Goal: Information Seeking & Learning: Find specific fact

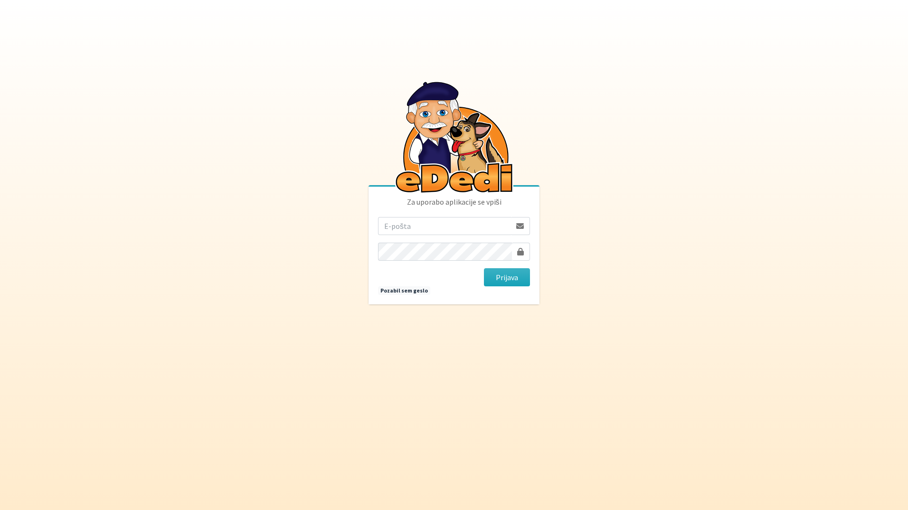
click at [461, 228] on input "email" at bounding box center [444, 226] width 133 height 18
type input "katja.skulj@erps.si"
click at [484, 268] on button "Prijava" at bounding box center [507, 277] width 46 height 18
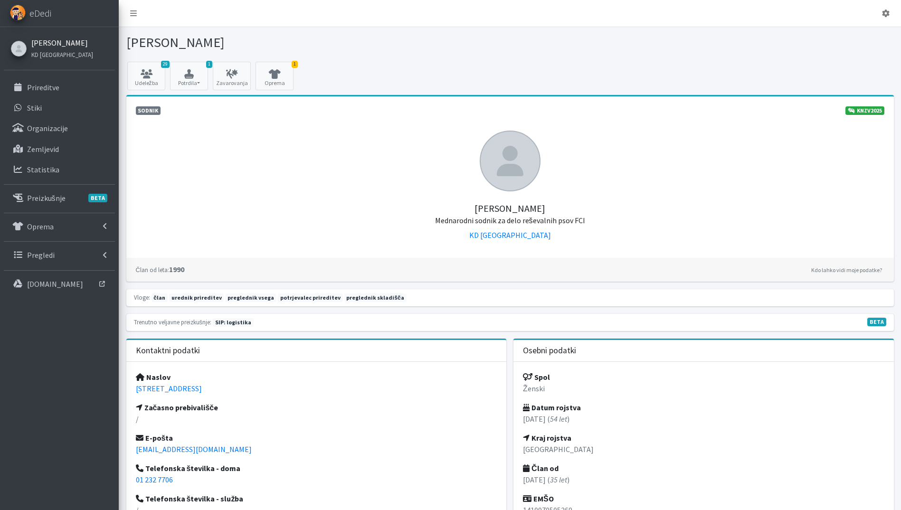
click at [51, 39] on link "[PERSON_NAME]" at bounding box center [62, 42] width 62 height 11
click at [52, 84] on p "Prireditve" at bounding box center [43, 87] width 32 height 9
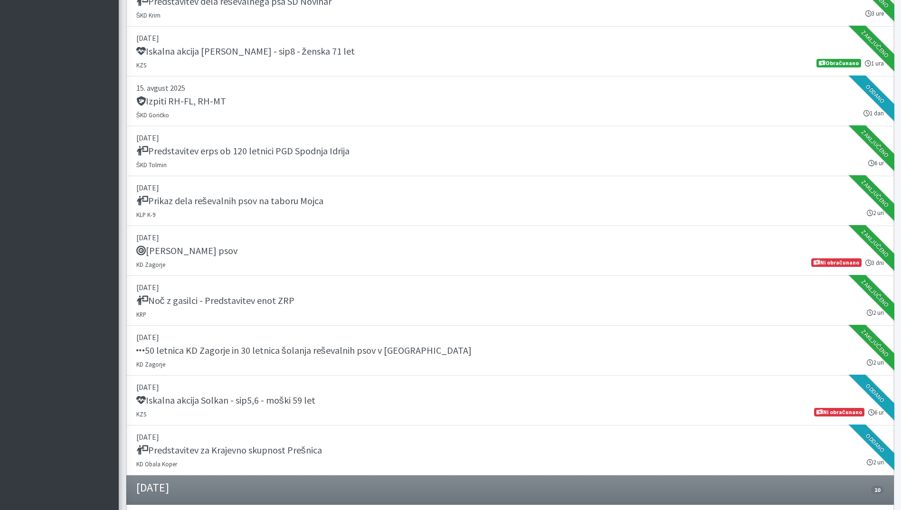
scroll to position [570, 0]
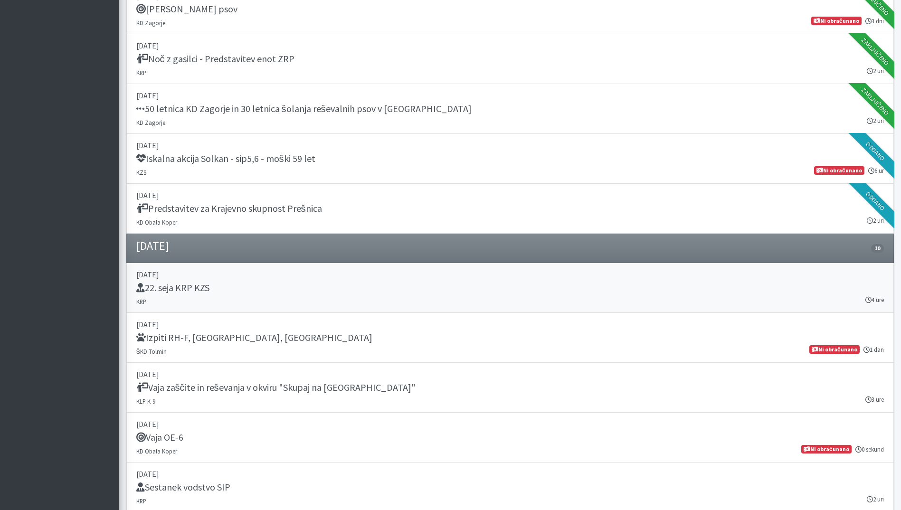
click at [372, 299] on link "03. september 2025 22. seja KRP KZS KRP 4 ure" at bounding box center [510, 288] width 768 height 50
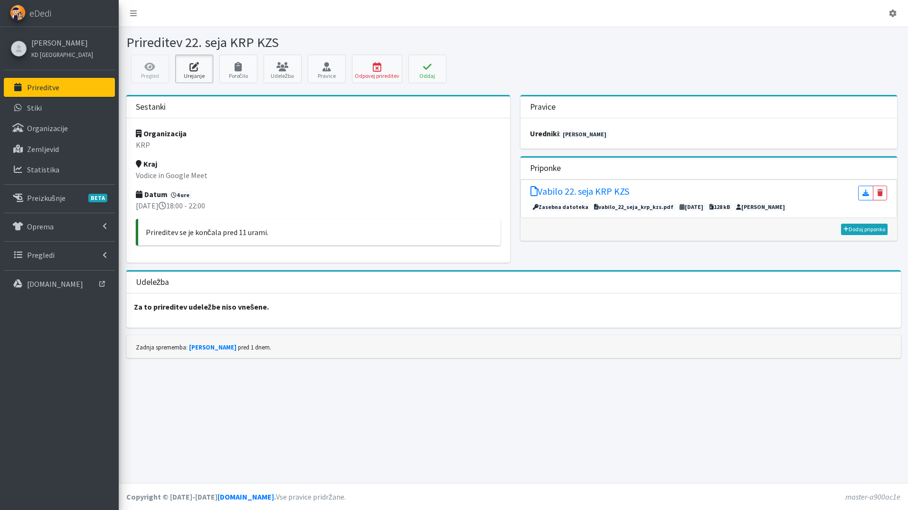
click at [189, 68] on icon at bounding box center [194, 66] width 32 height 9
click at [297, 67] on icon at bounding box center [282, 66] width 32 height 9
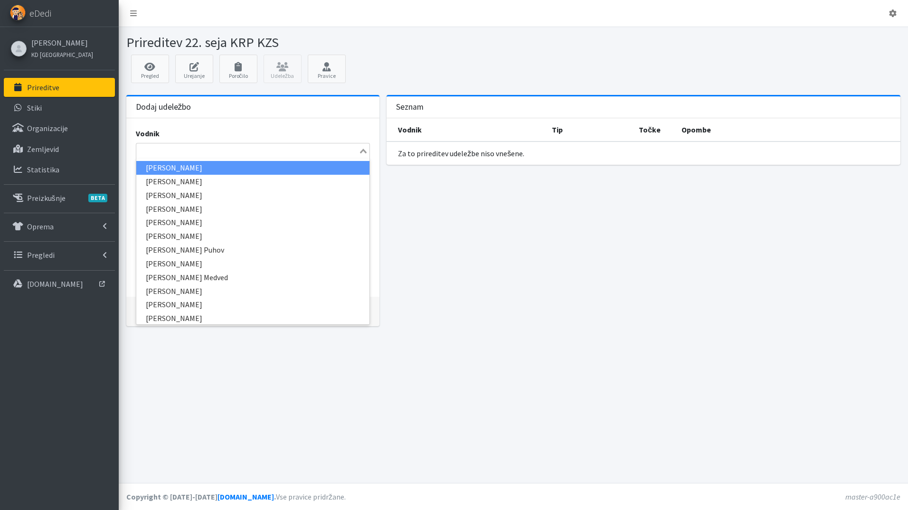
click at [191, 144] on div "Search for option" at bounding box center [247, 149] width 223 height 13
type input "kat"
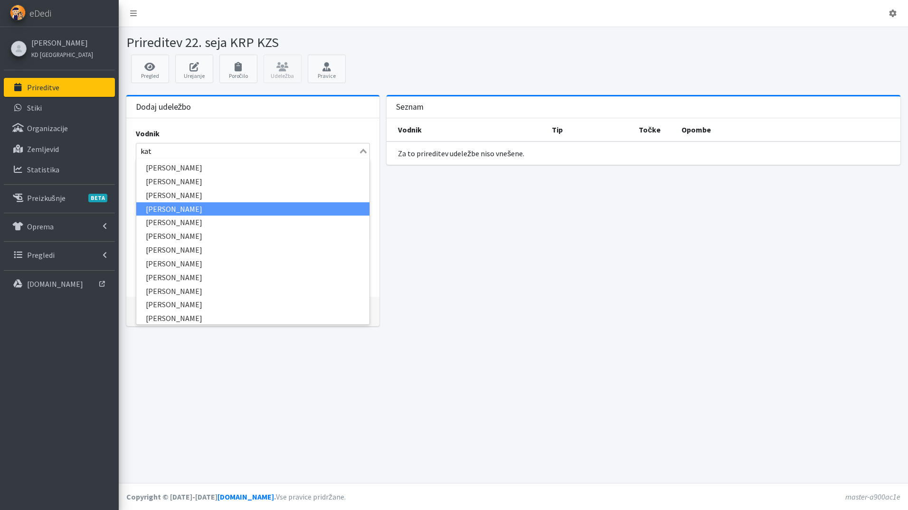
click at [191, 205] on li "[PERSON_NAME]" at bounding box center [253, 209] width 234 height 14
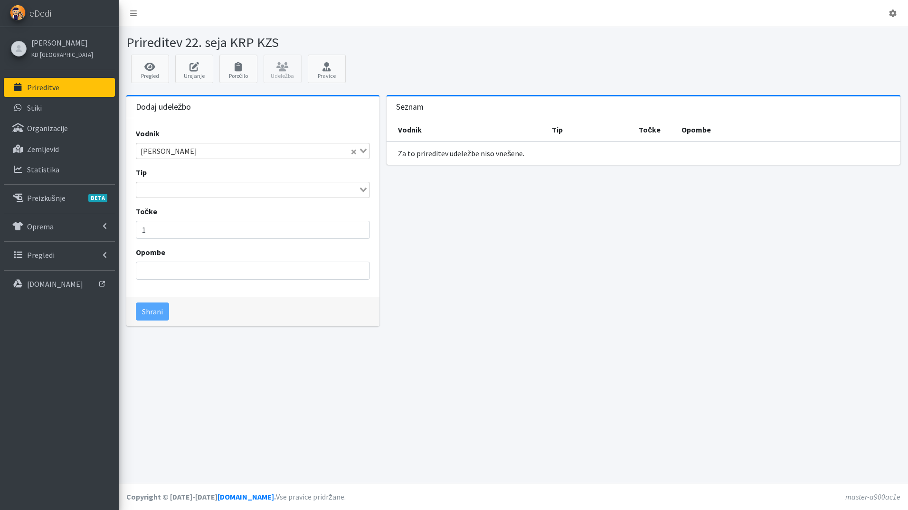
click at [169, 194] on input "Search for option" at bounding box center [247, 189] width 221 height 11
type input "sod"
click at [175, 204] on li "sodnik" at bounding box center [253, 207] width 234 height 14
click at [149, 316] on button "Shrani" at bounding box center [152, 312] width 33 height 18
click at [174, 149] on input "Search for option" at bounding box center [247, 150] width 221 height 11
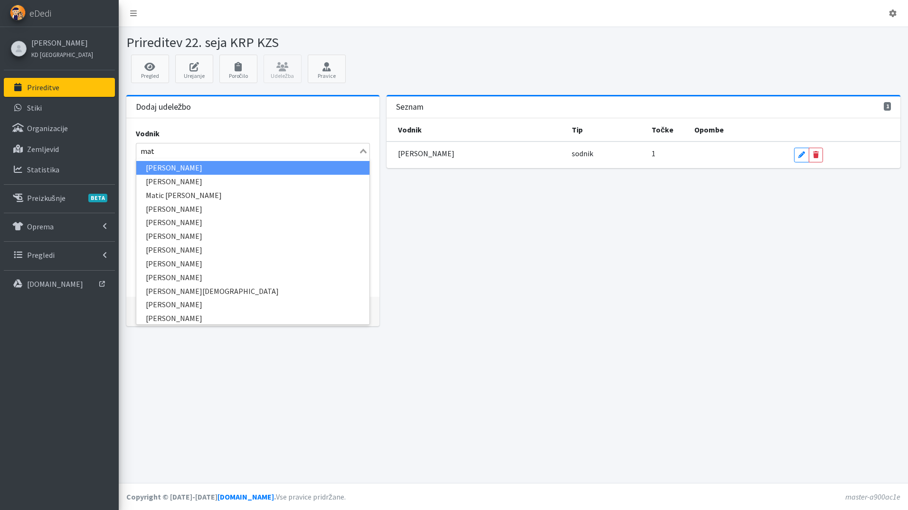
type input "mate"
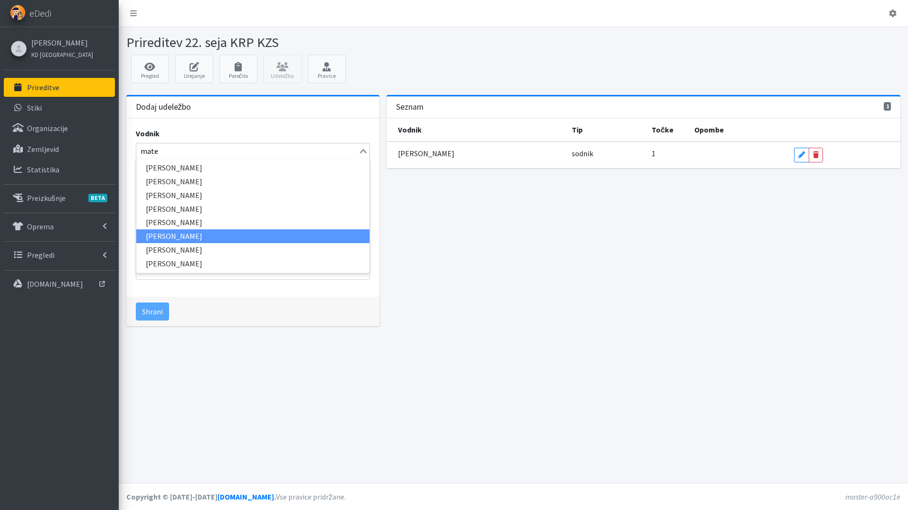
click at [197, 233] on li "Mateja Nolimal" at bounding box center [253, 236] width 234 height 14
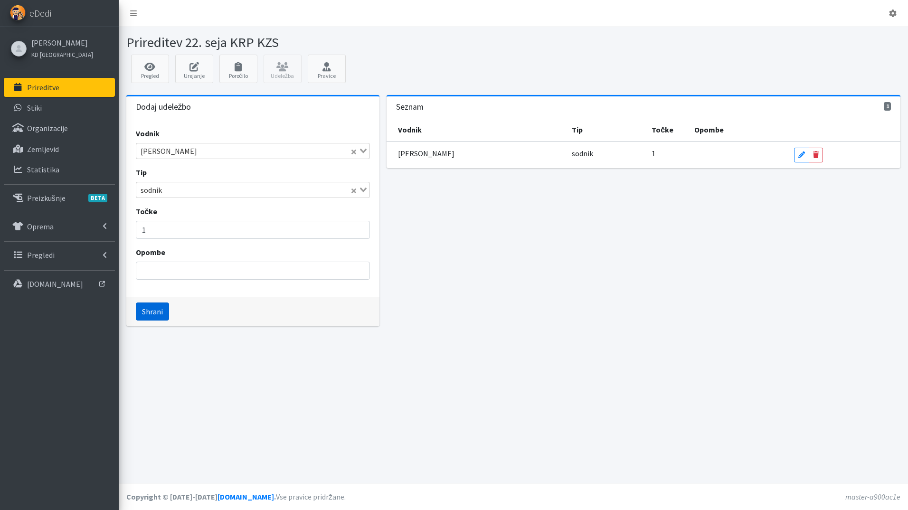
click at [158, 318] on button "Shrani" at bounding box center [152, 312] width 33 height 18
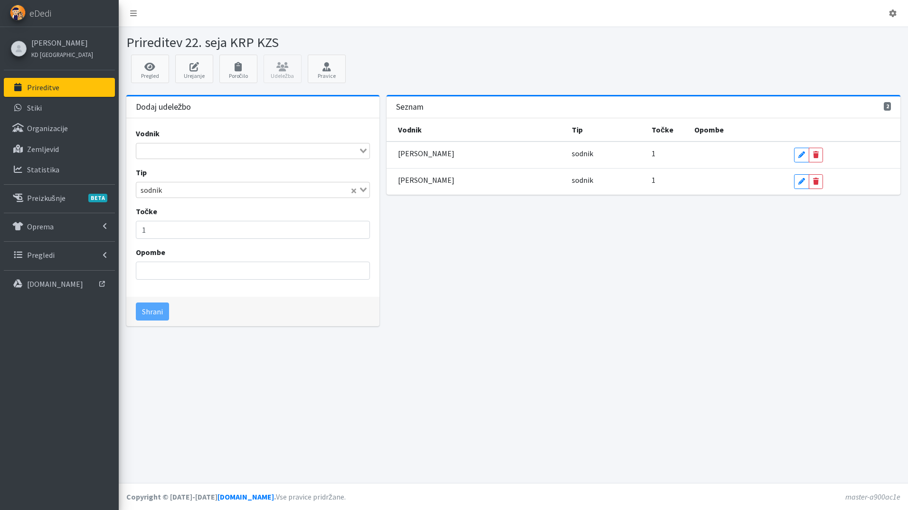
click at [168, 152] on input "Search for option" at bounding box center [247, 150] width 221 height 11
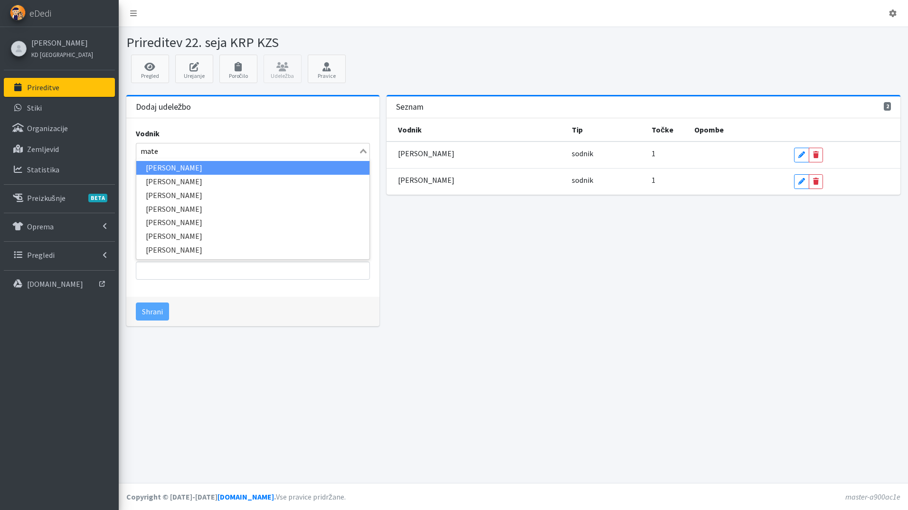
type input "matej"
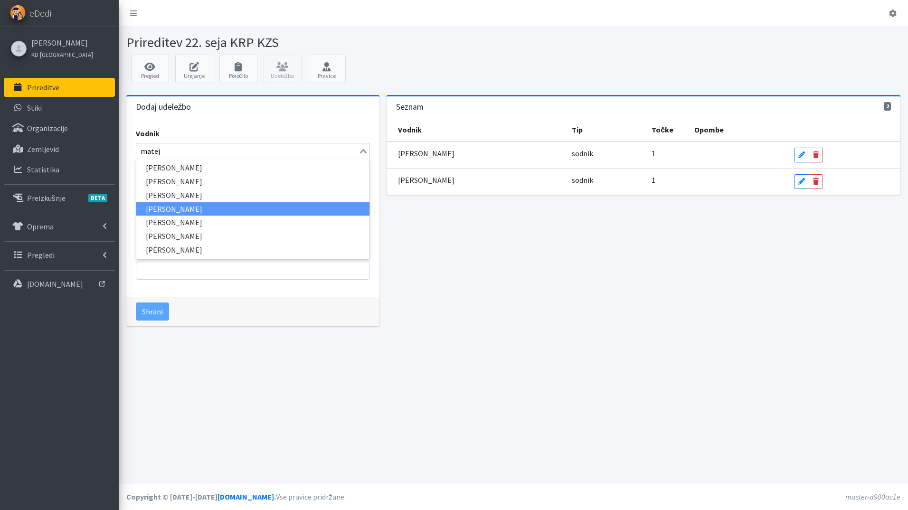
click at [178, 209] on li "Matej Velikonja" at bounding box center [253, 209] width 234 height 14
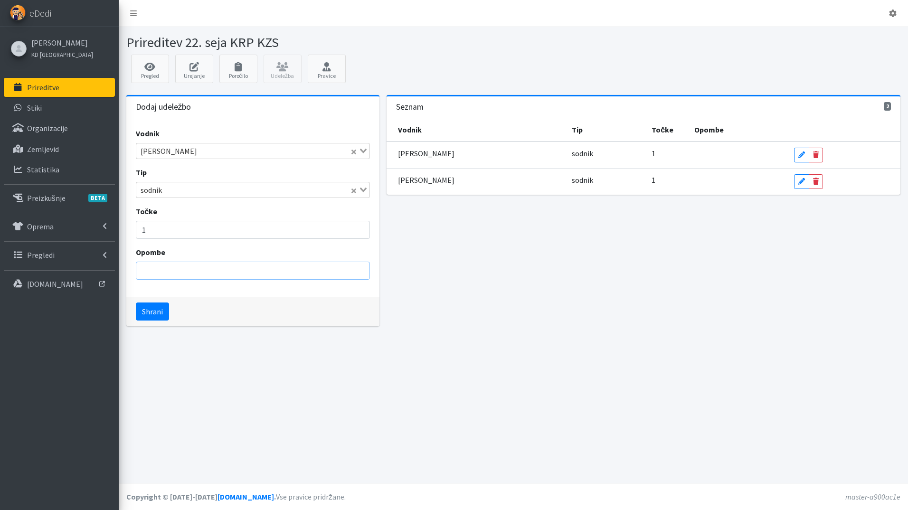
click at [181, 266] on input "Opombe" at bounding box center [253, 271] width 235 height 18
type input "Google Meet"
click at [158, 318] on button "Shrani" at bounding box center [152, 312] width 33 height 18
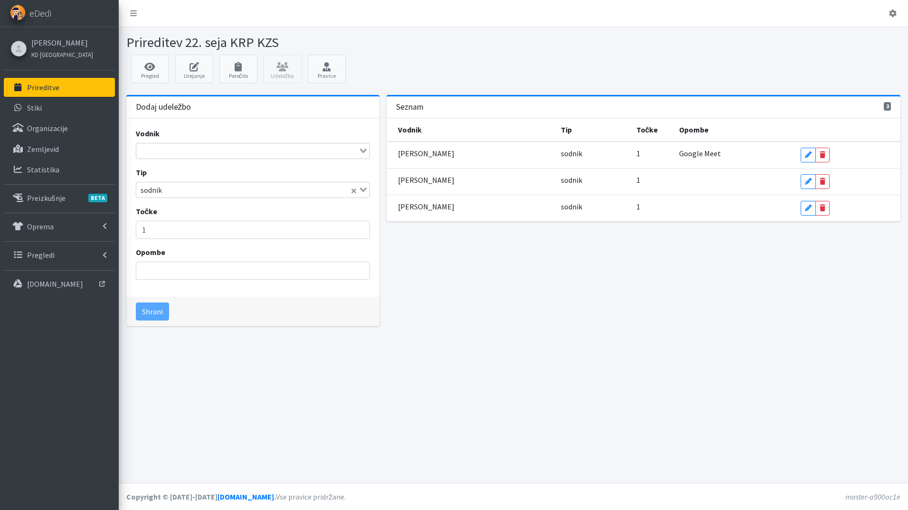
click at [173, 153] on input "Search for option" at bounding box center [247, 150] width 221 height 11
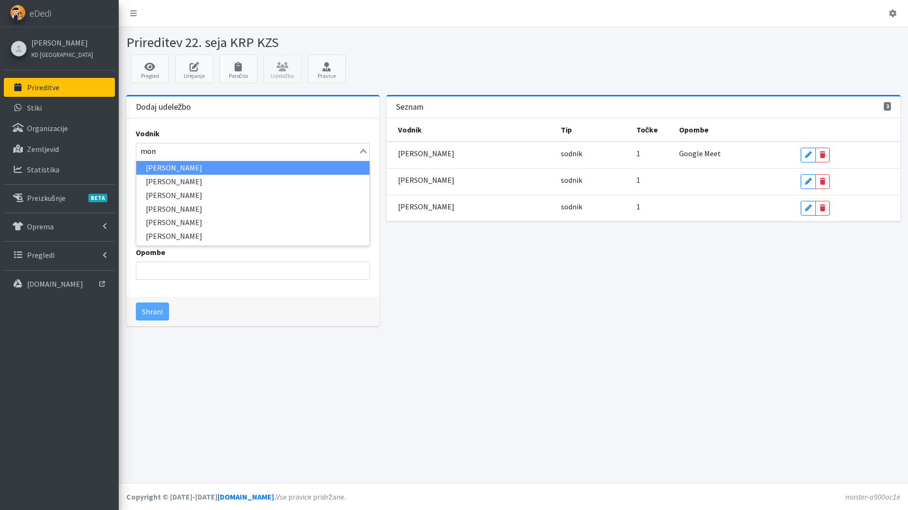
type input "moni"
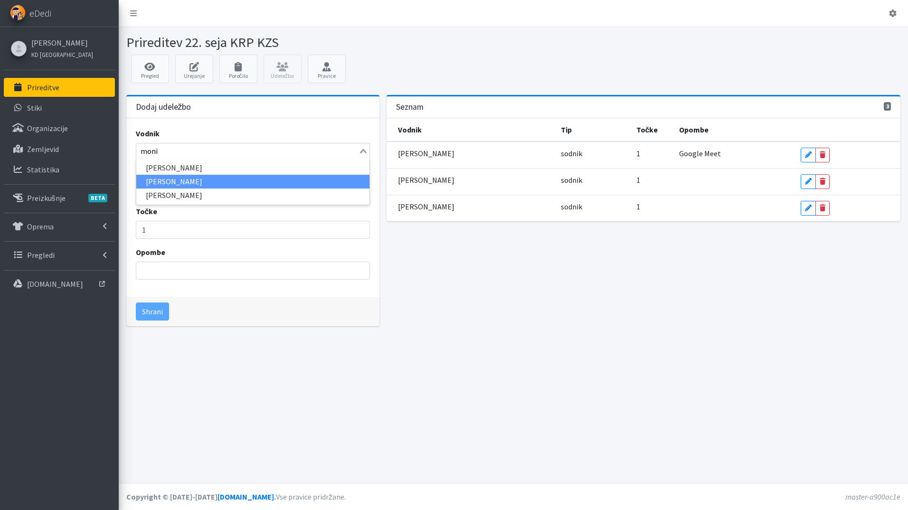
click at [190, 178] on li "Monika Velikonja" at bounding box center [253, 182] width 234 height 14
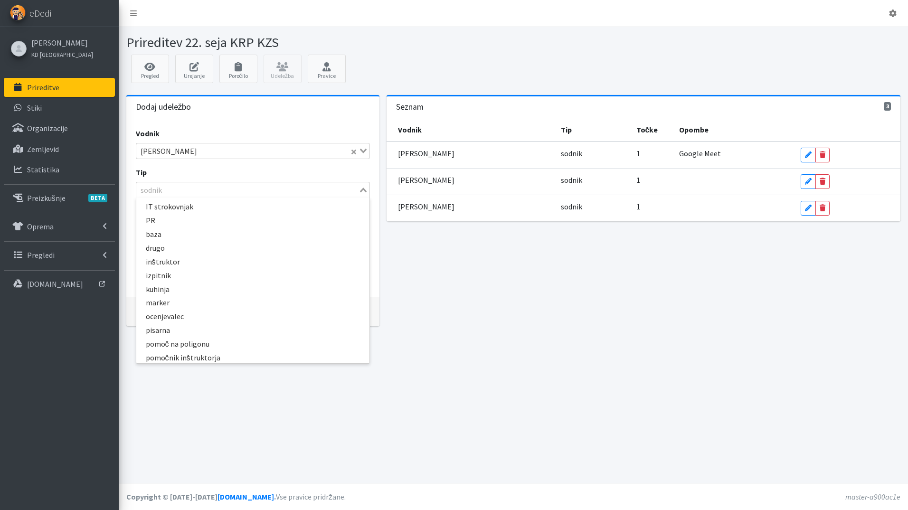
click at [177, 189] on input "Search for option" at bounding box center [247, 189] width 221 height 11
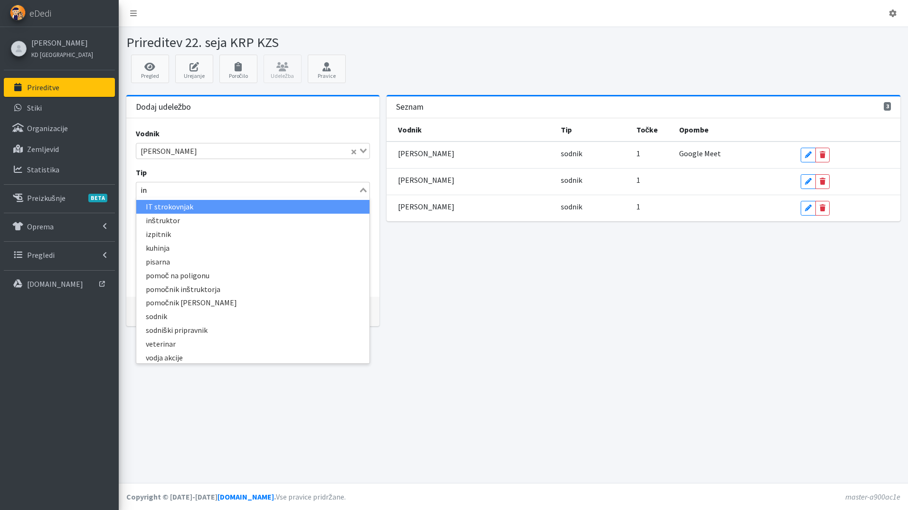
type input "inš"
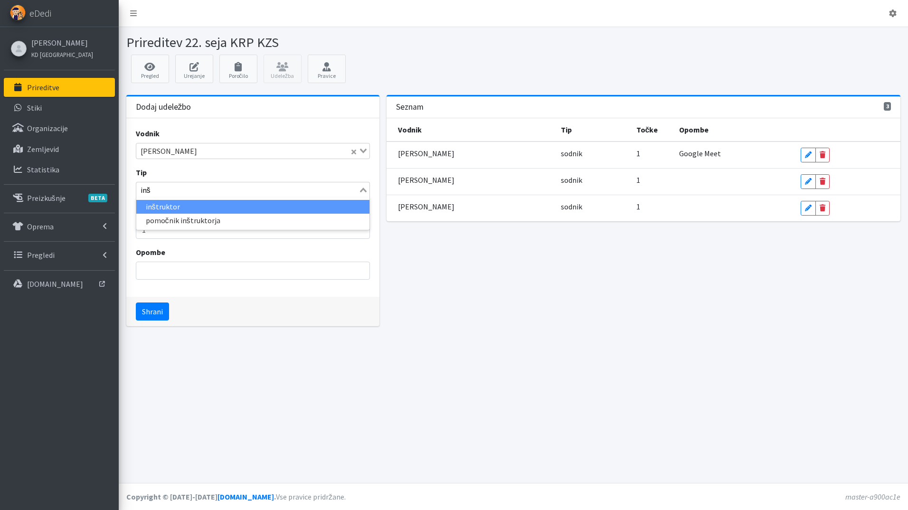
click at [173, 207] on li "inštruktor" at bounding box center [253, 207] width 234 height 14
click at [158, 275] on input "Opombe" at bounding box center [253, 271] width 235 height 18
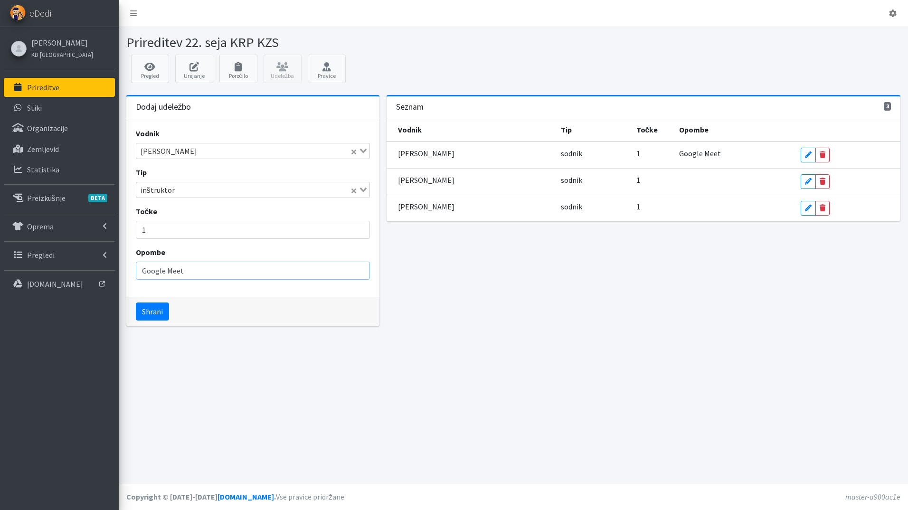
drag, startPoint x: 209, startPoint y: 274, endPoint x: -2, endPoint y: 264, distance: 211.1
click at [0, 264] on html "Odjavi se eDedi Katja Skulj KD Ljubljana Prireditve Stiki" at bounding box center [454, 255] width 908 height 510
type input "Google Meet"
click at [148, 316] on button "Shrani" at bounding box center [152, 312] width 33 height 18
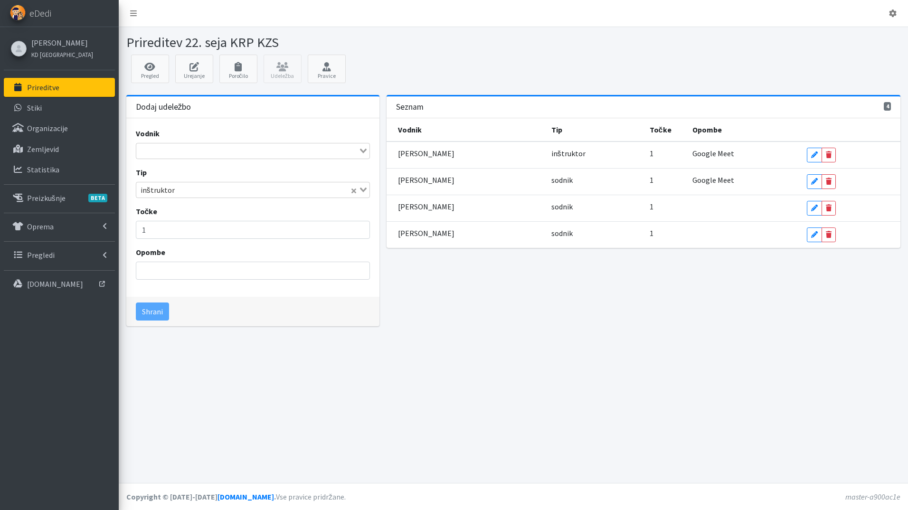
click at [162, 146] on input "Search for option" at bounding box center [247, 150] width 221 height 11
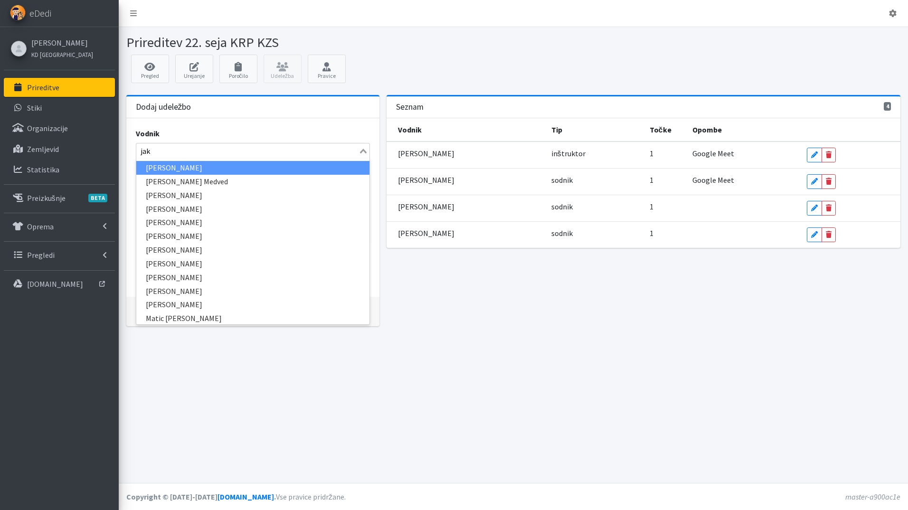
type input "jaka"
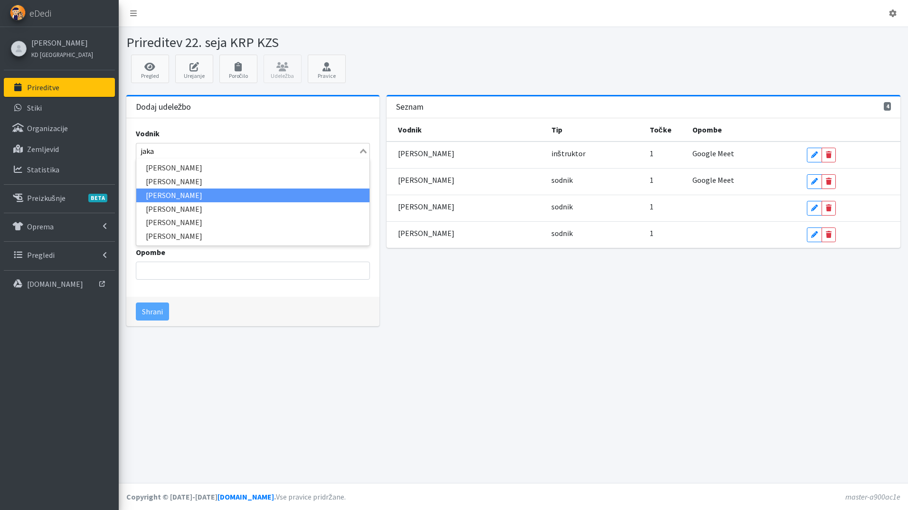
click at [192, 194] on li "Jaka Zamernik" at bounding box center [253, 196] width 234 height 14
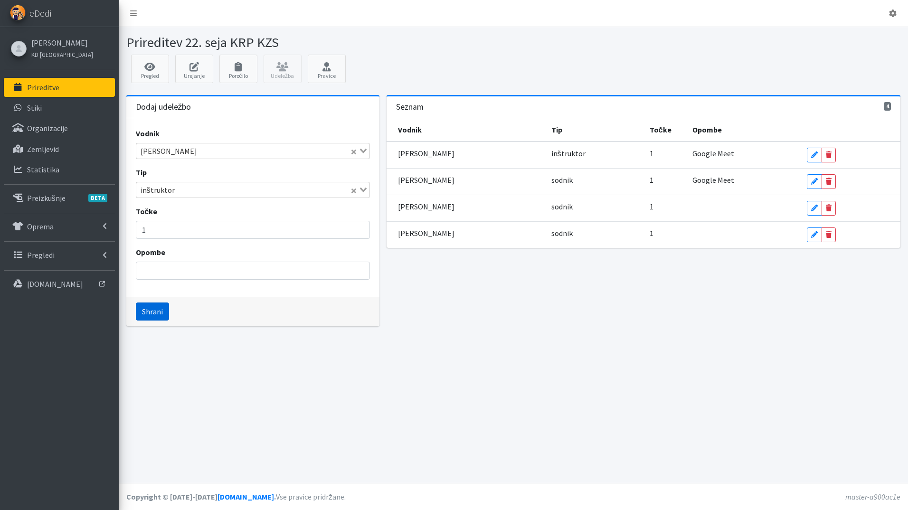
click at [146, 312] on button "Shrani" at bounding box center [152, 312] width 33 height 18
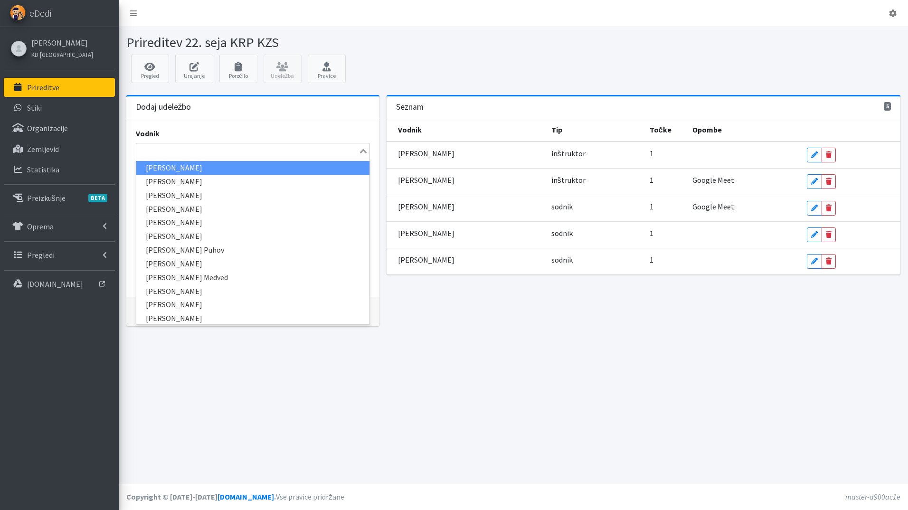
click at [170, 152] on input "Search for option" at bounding box center [247, 150] width 221 height 11
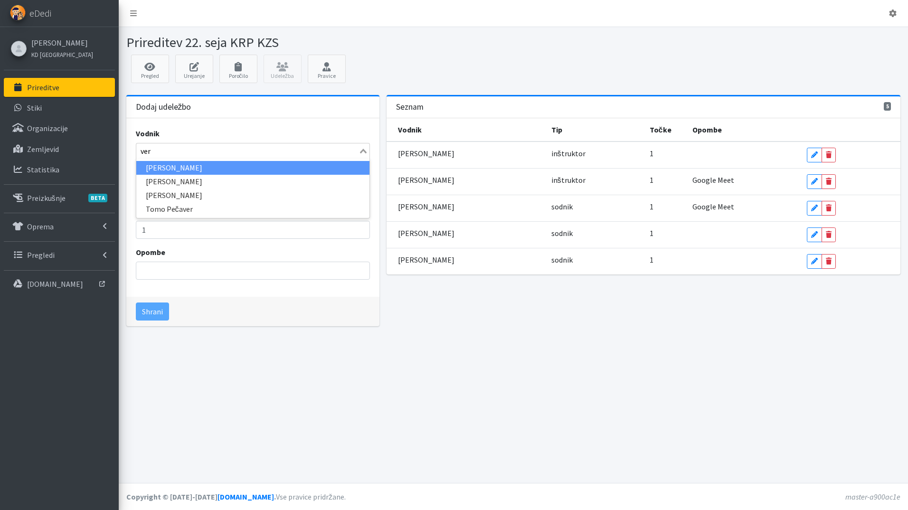
type input "vera"
click at [184, 163] on li "Vera Mikolič" at bounding box center [253, 168] width 234 height 14
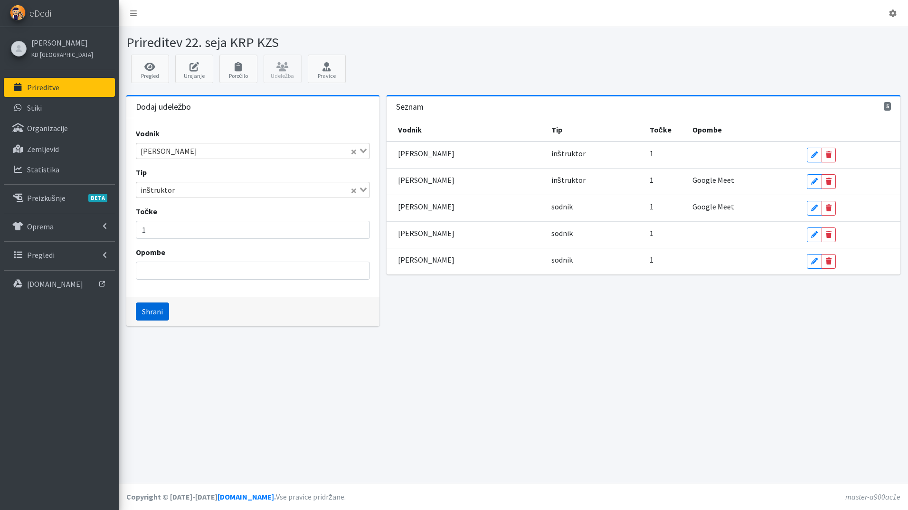
click at [157, 308] on button "Shrani" at bounding box center [152, 312] width 33 height 18
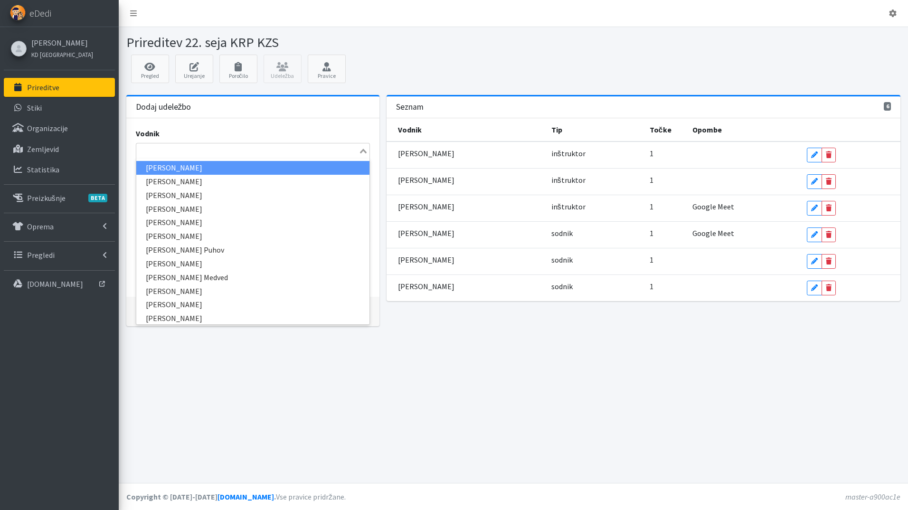
click at [160, 154] on input "Search for option" at bounding box center [247, 150] width 221 height 11
drag, startPoint x: 160, startPoint y: 154, endPoint x: 613, endPoint y: 534, distance: 592.0
click at [613, 510] on html "Odjavi se eDedi Katja Skulj KD Ljubljana Prireditve Stiki" at bounding box center [454, 255] width 908 height 510
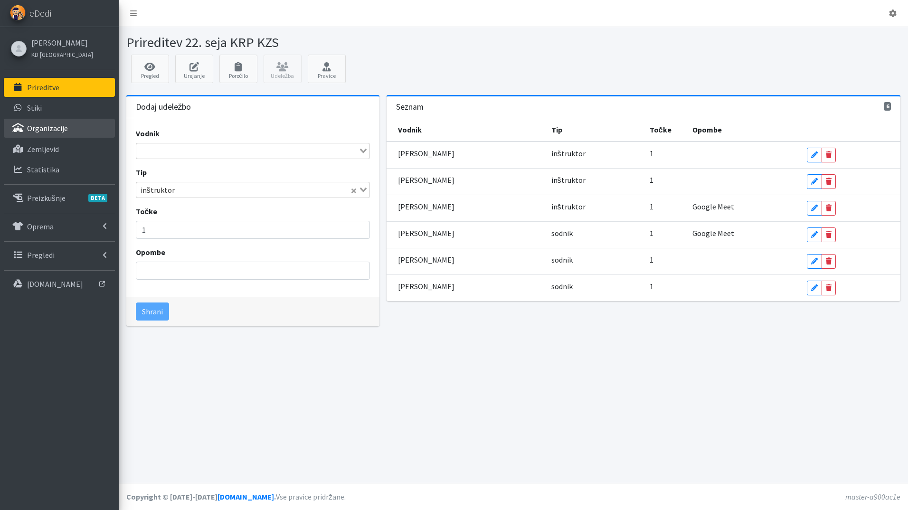
click at [47, 130] on p "Organizacije" at bounding box center [47, 127] width 41 height 9
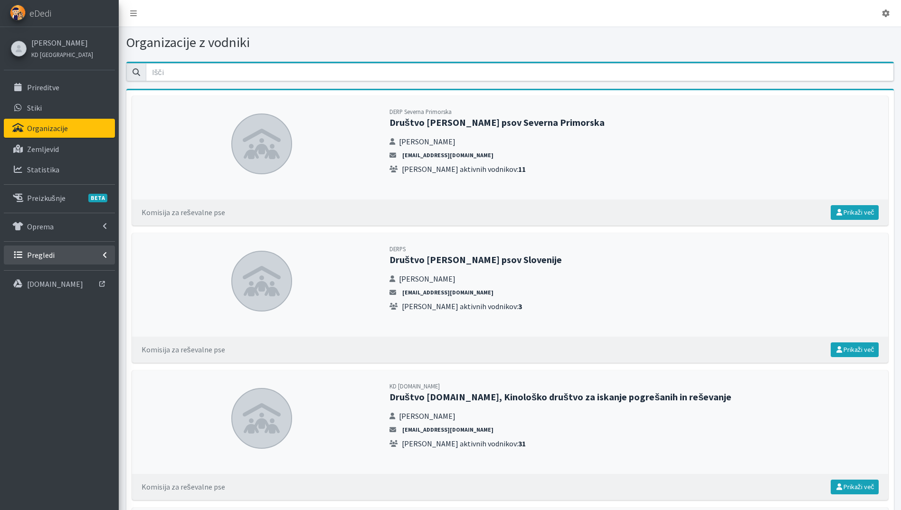
click at [59, 250] on link "Pregledi" at bounding box center [59, 255] width 111 height 19
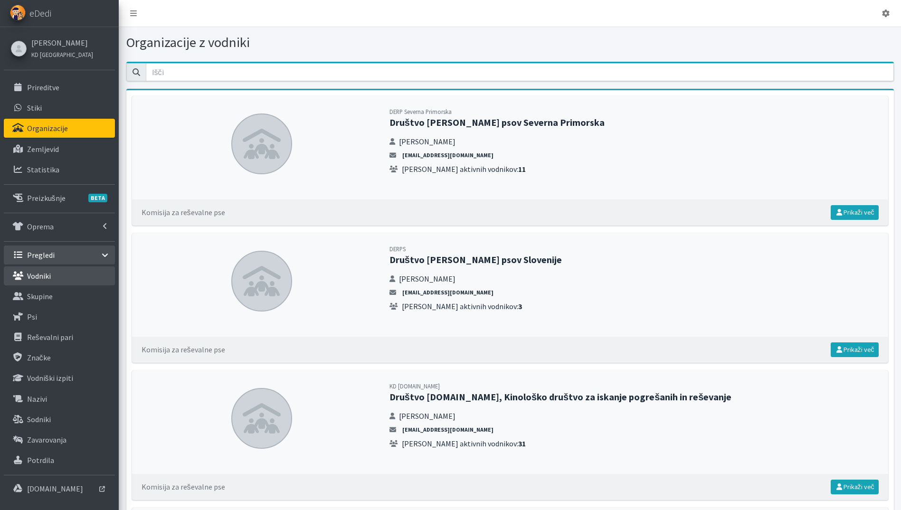
click at [57, 280] on link "Vodniki" at bounding box center [59, 275] width 111 height 19
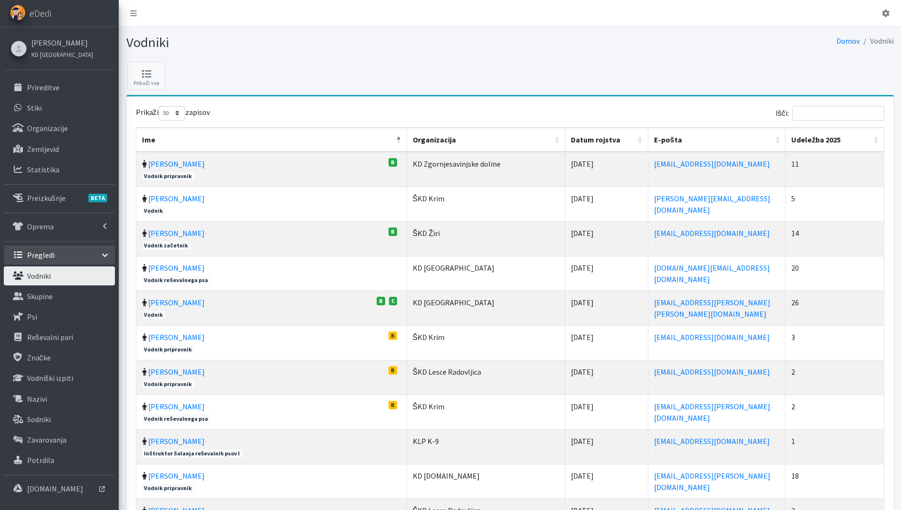
select select "50"
click at [830, 107] on input "Išči:" at bounding box center [838, 113] width 92 height 15
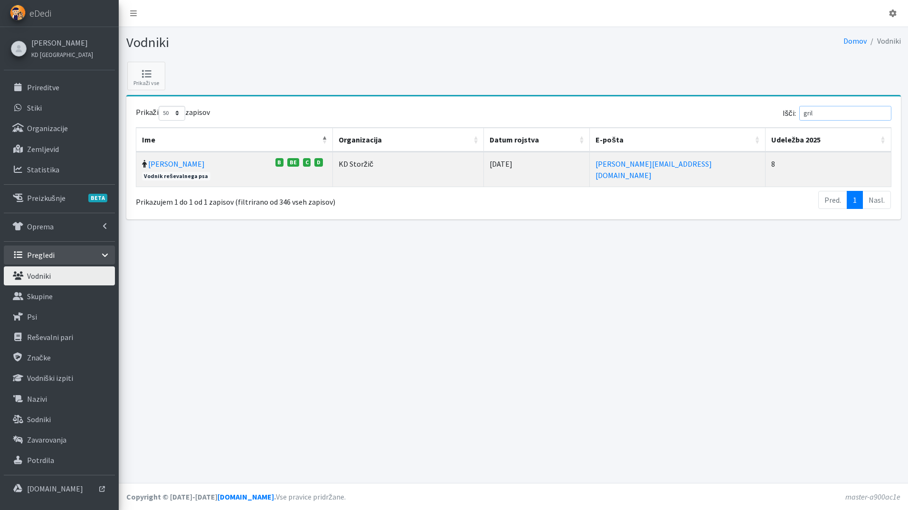
type input "gril"
click at [161, 158] on td "[PERSON_NAME] D" at bounding box center [234, 169] width 197 height 35
click at [165, 164] on link "[PERSON_NAME]" at bounding box center [176, 163] width 57 height 9
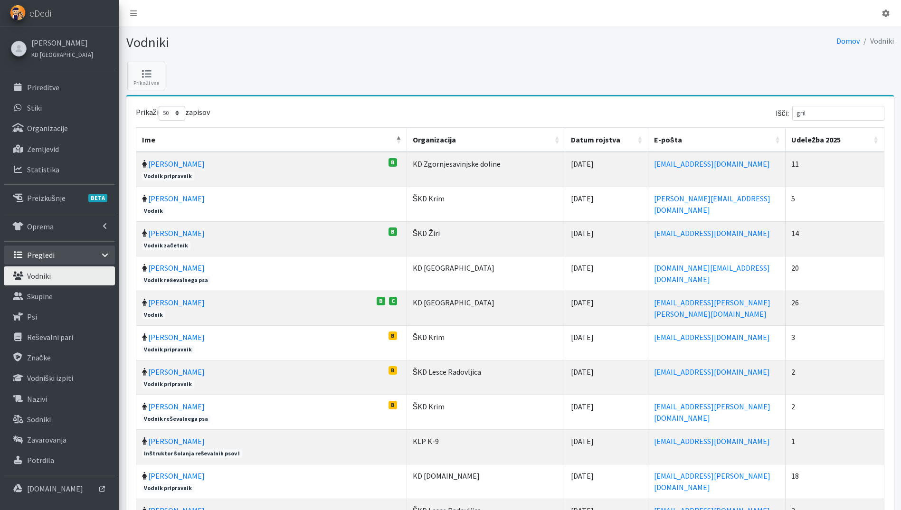
select select "50"
drag, startPoint x: 832, startPoint y: 118, endPoint x: 768, endPoint y: 117, distance: 64.1
click at [768, 117] on div "Išči: gril" at bounding box center [698, 115] width 371 height 19
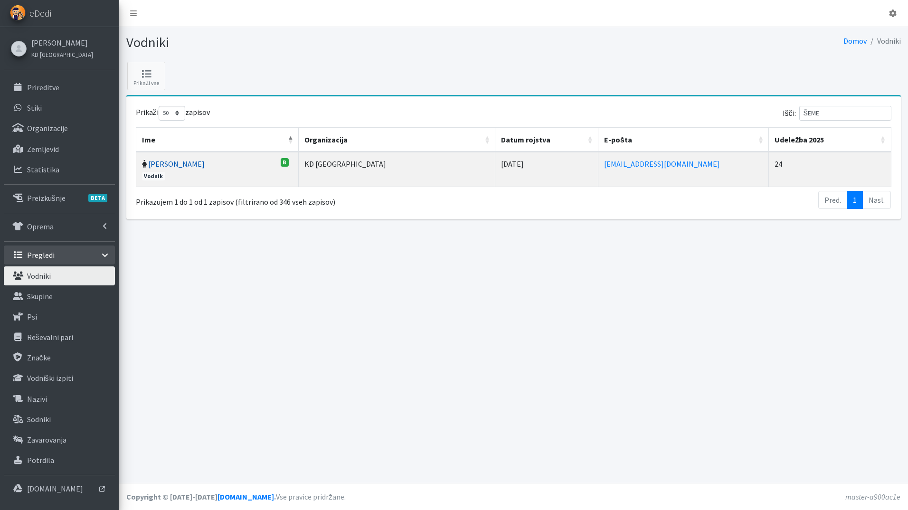
click at [187, 167] on link "Katarina Šeme" at bounding box center [176, 163] width 57 height 9
click at [182, 165] on link "[PERSON_NAME]" at bounding box center [176, 163] width 57 height 9
drag, startPoint x: 843, startPoint y: 115, endPoint x: 788, endPoint y: 111, distance: 55.3
click at [788, 111] on div "Išči: ŠEME" at bounding box center [704, 115] width 374 height 19
type input "VENG"
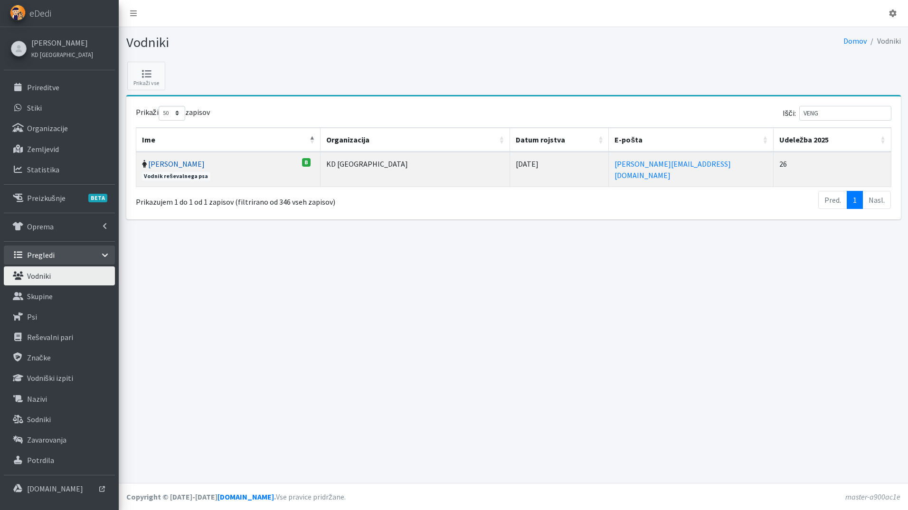
click at [171, 160] on link "Ana Vengar" at bounding box center [176, 163] width 57 height 9
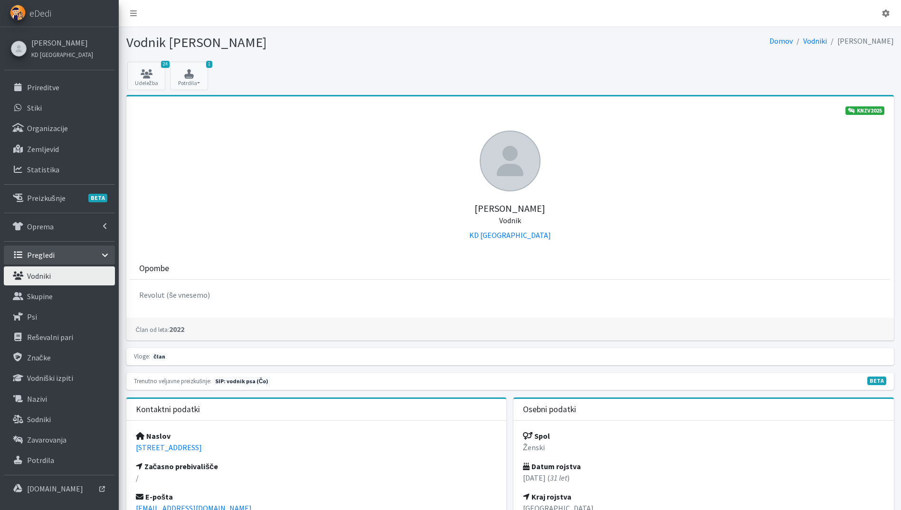
scroll to position [285, 0]
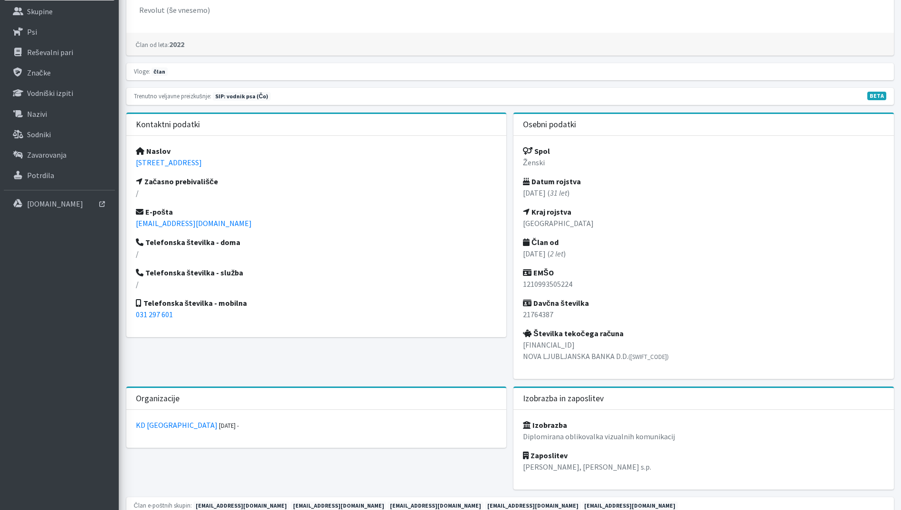
click at [239, 155] on div "Naslov [STREET_ADDRESS] Začasno prebivališče / E-pošta [EMAIL_ADDRESS][DOMAIN_N…" at bounding box center [316, 236] width 380 height 201
drag, startPoint x: 228, startPoint y: 165, endPoint x: 131, endPoint y: 163, distance: 97.4
click at [131, 163] on div "Naslov [STREET_ADDRESS] Začasno prebivališče / E-pošta [EMAIL_ADDRESS][DOMAIN_N…" at bounding box center [316, 236] width 380 height 201
copy link "[STREET_ADDRESS]"
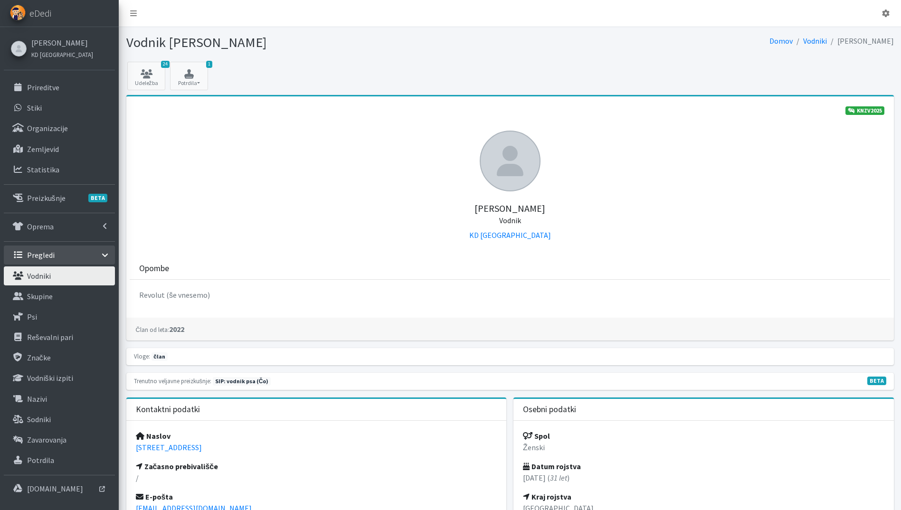
scroll to position [285, 0]
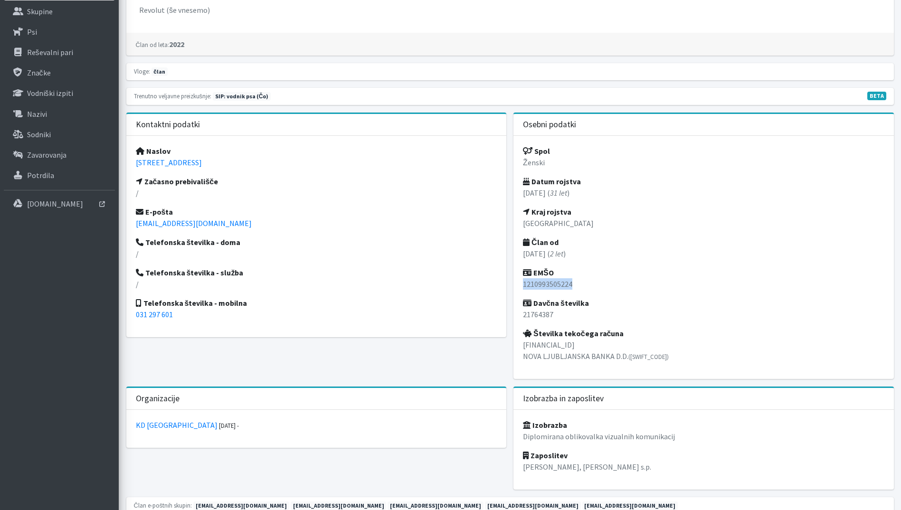
drag, startPoint x: 580, startPoint y: 285, endPoint x: 516, endPoint y: 285, distance: 64.1
click at [516, 285] on div "Spol Ženski Datum rojstva [DATE] ( 31 let ) Kraj rojstva Ljubljana Član od [DAT…" at bounding box center [703, 257] width 380 height 243
copy p "1210993505224"
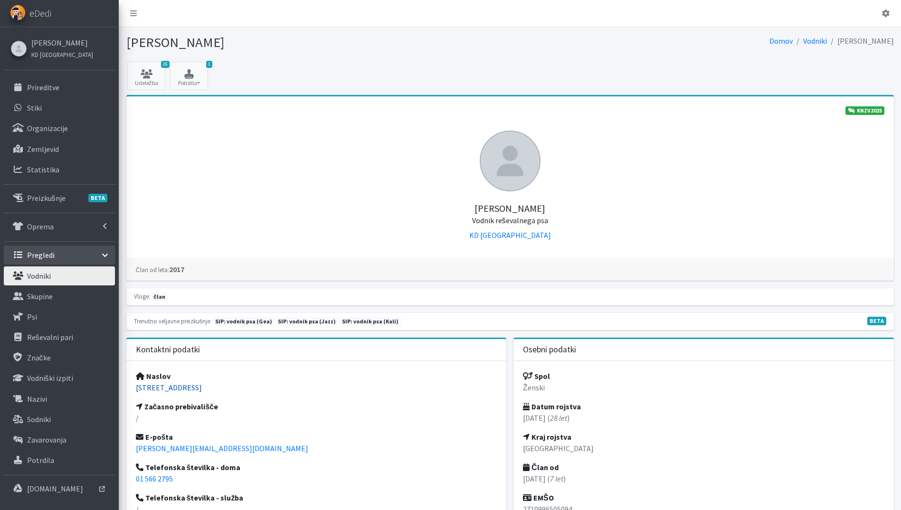
drag, startPoint x: 251, startPoint y: 393, endPoint x: 176, endPoint y: 387, distance: 75.3
click at [176, 387] on div "Naslov Podmilščakova 42, 1000 Ljubljana Začasno prebivališče / E-pošta ana.veng…" at bounding box center [316, 461] width 380 height 201
drag, startPoint x: 176, startPoint y: 387, endPoint x: 264, endPoint y: 396, distance: 88.9
click at [265, 399] on div "Naslov Podmilščakova 42, 1000 Ljubljana Začasno prebivališče / E-pošta ana.veng…" at bounding box center [316, 461] width 380 height 201
drag, startPoint x: 255, startPoint y: 388, endPoint x: 136, endPoint y: 387, distance: 118.7
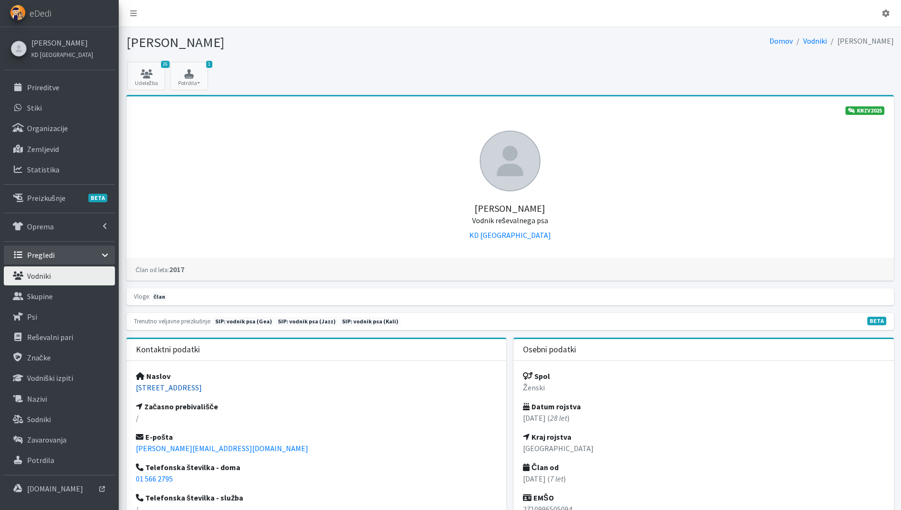
click at [136, 387] on p "Podmilščakova 42, 1000 Ljubljana" at bounding box center [316, 387] width 361 height 11
copy link "Podmilščakova 42, 1000 Ljubljana"
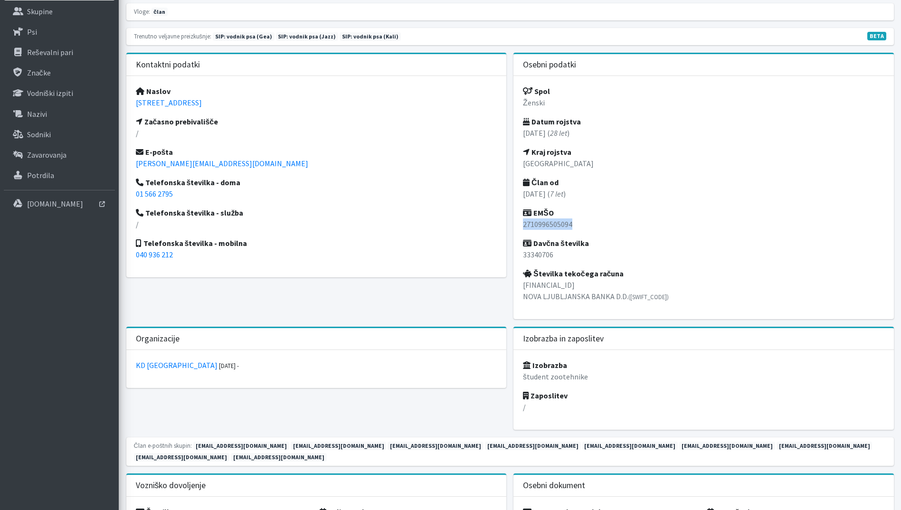
drag, startPoint x: 579, startPoint y: 226, endPoint x: 521, endPoint y: 225, distance: 58.4
click at [521, 225] on div "Spol Ženski Datum rojstva 27.10.1996 ( 28 let ) Kraj rojstva Ljubljana Član od …" at bounding box center [703, 197] width 380 height 243
copy p "2710996505094"
